Goal: Find specific page/section: Find specific page/section

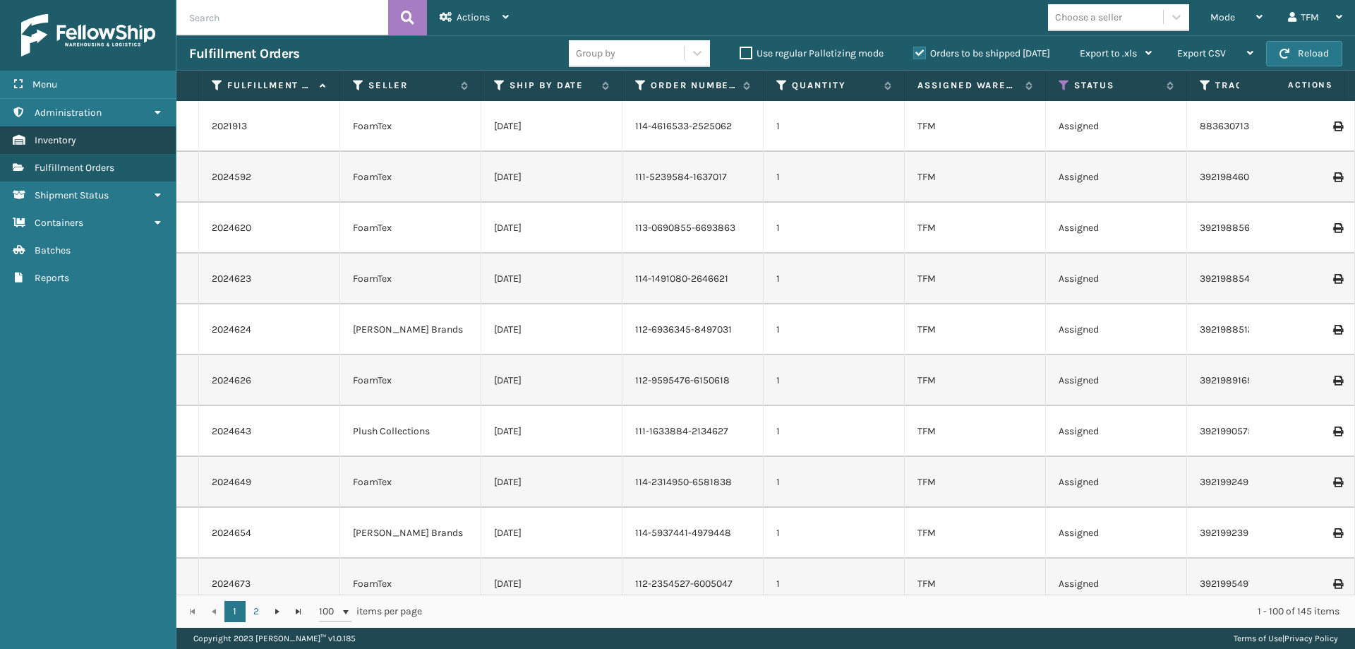
click at [150, 145] on link "Inventory" at bounding box center [88, 140] width 176 height 28
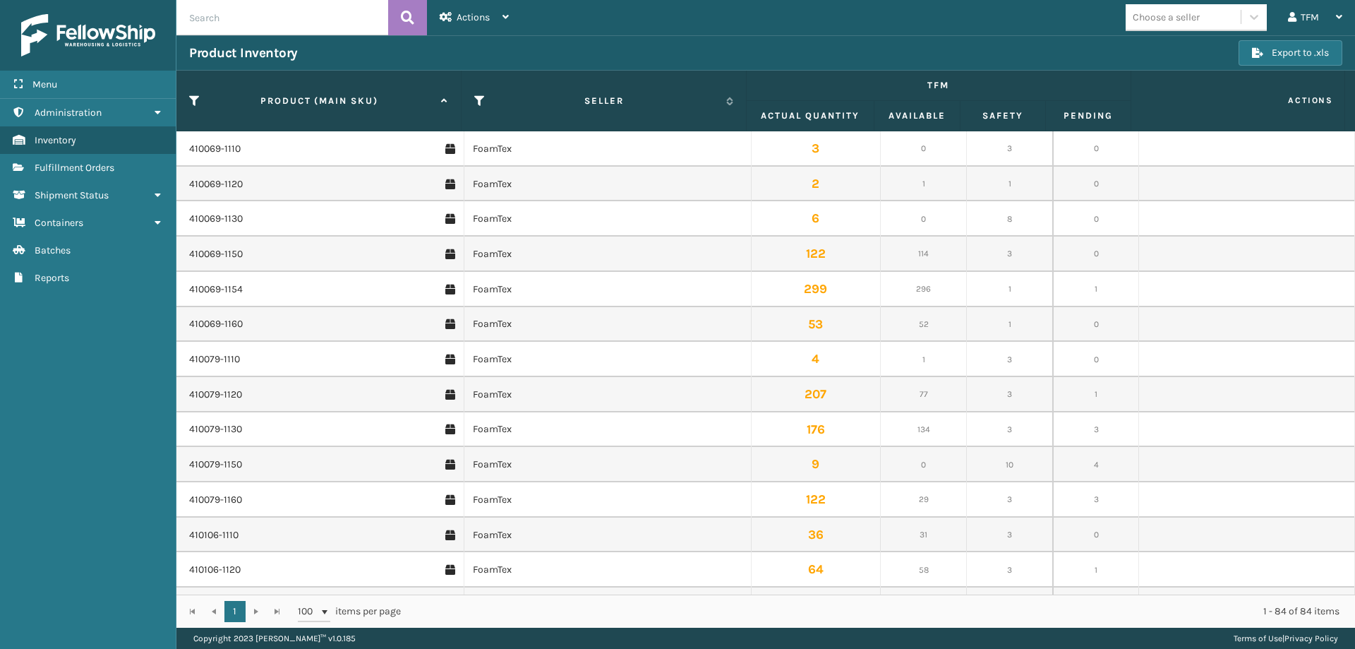
scroll to position [494, 0]
click at [925, 253] on td "95" at bounding box center [924, 251] width 86 height 35
click at [234, 251] on link "410107-1150" at bounding box center [214, 251] width 51 height 14
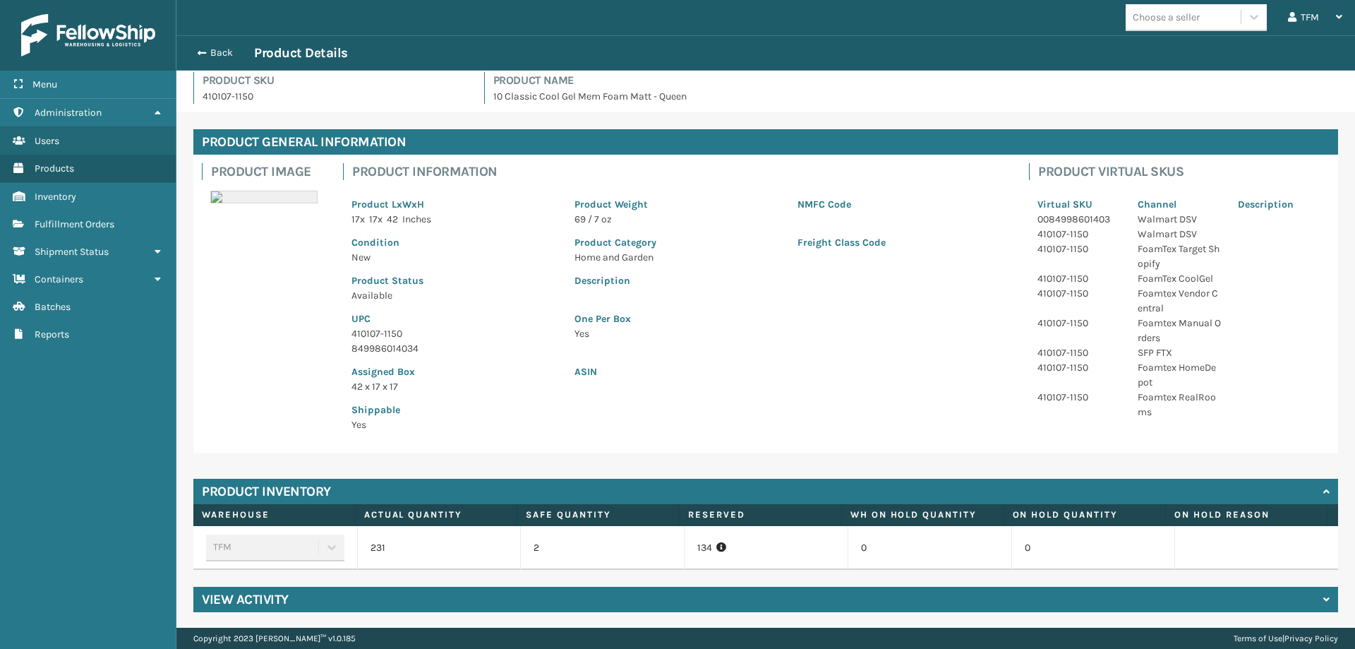
scroll to position [8, 0]
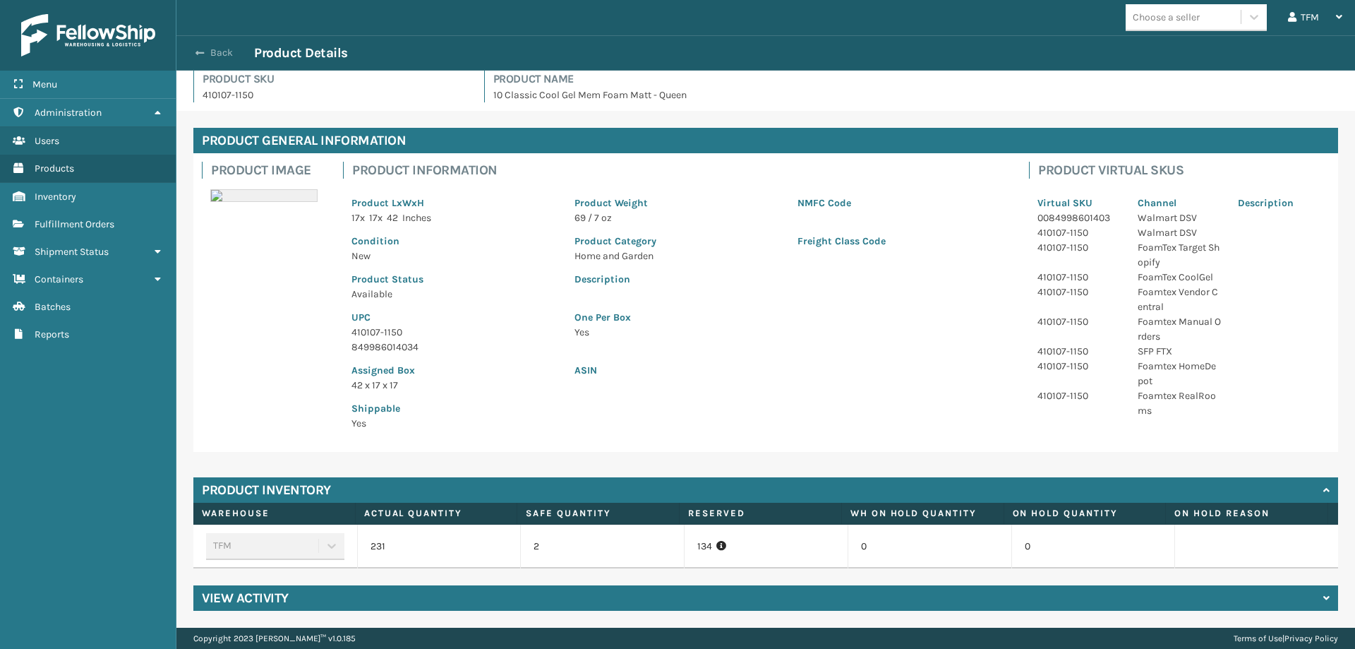
click at [191, 52] on button "Back" at bounding box center [221, 53] width 65 height 13
